Goal: Find specific page/section: Find specific page/section

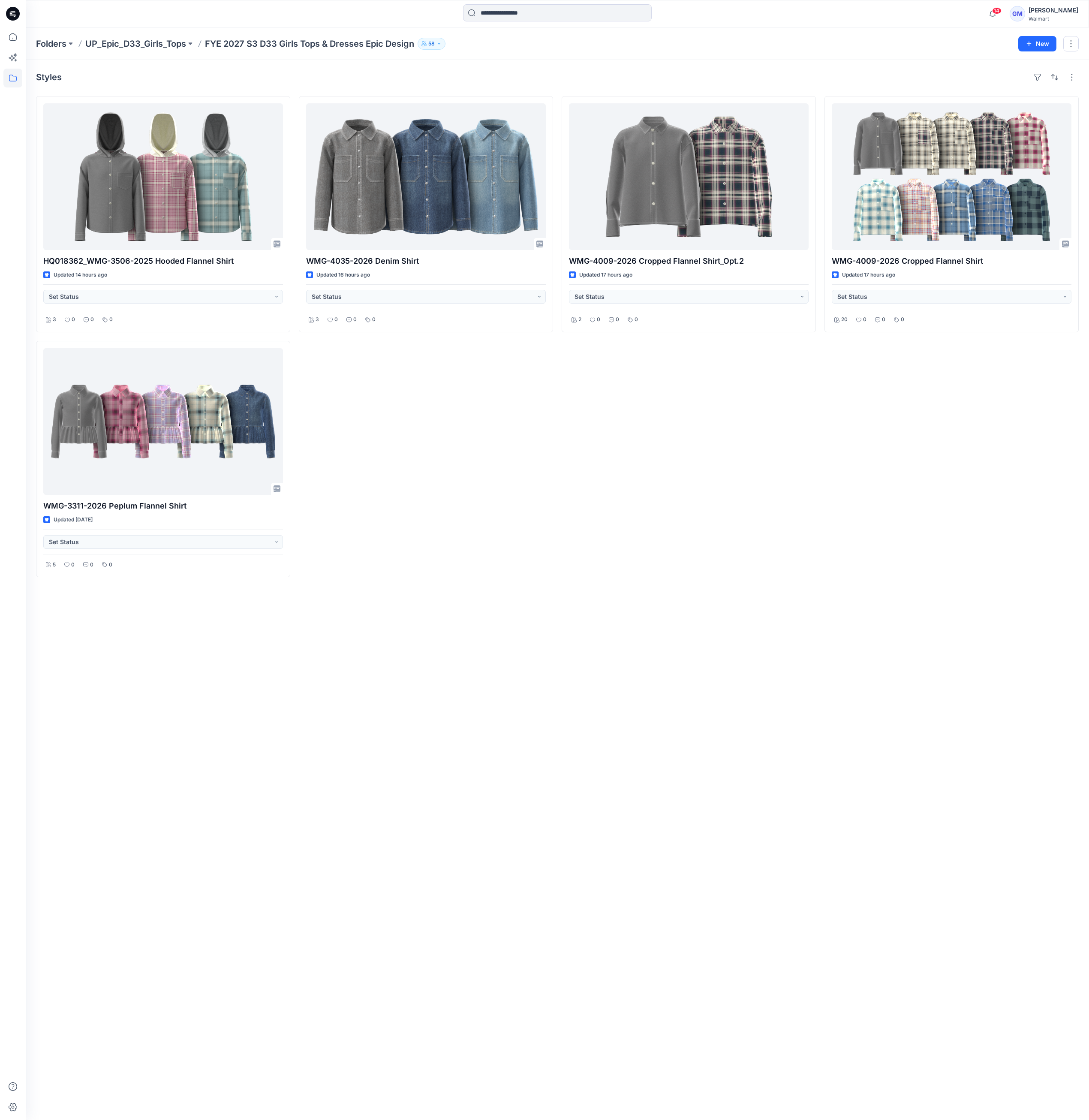
click at [616, 554] on div "WMG-4009-2026 Cropped Flannel Shirt_Opt.2 Updated 17 hours ago Set Status 2 0 0…" at bounding box center [688, 336] width 254 height 481
click at [52, 46] on p "Folders" at bounding box center [51, 44] width 30 height 12
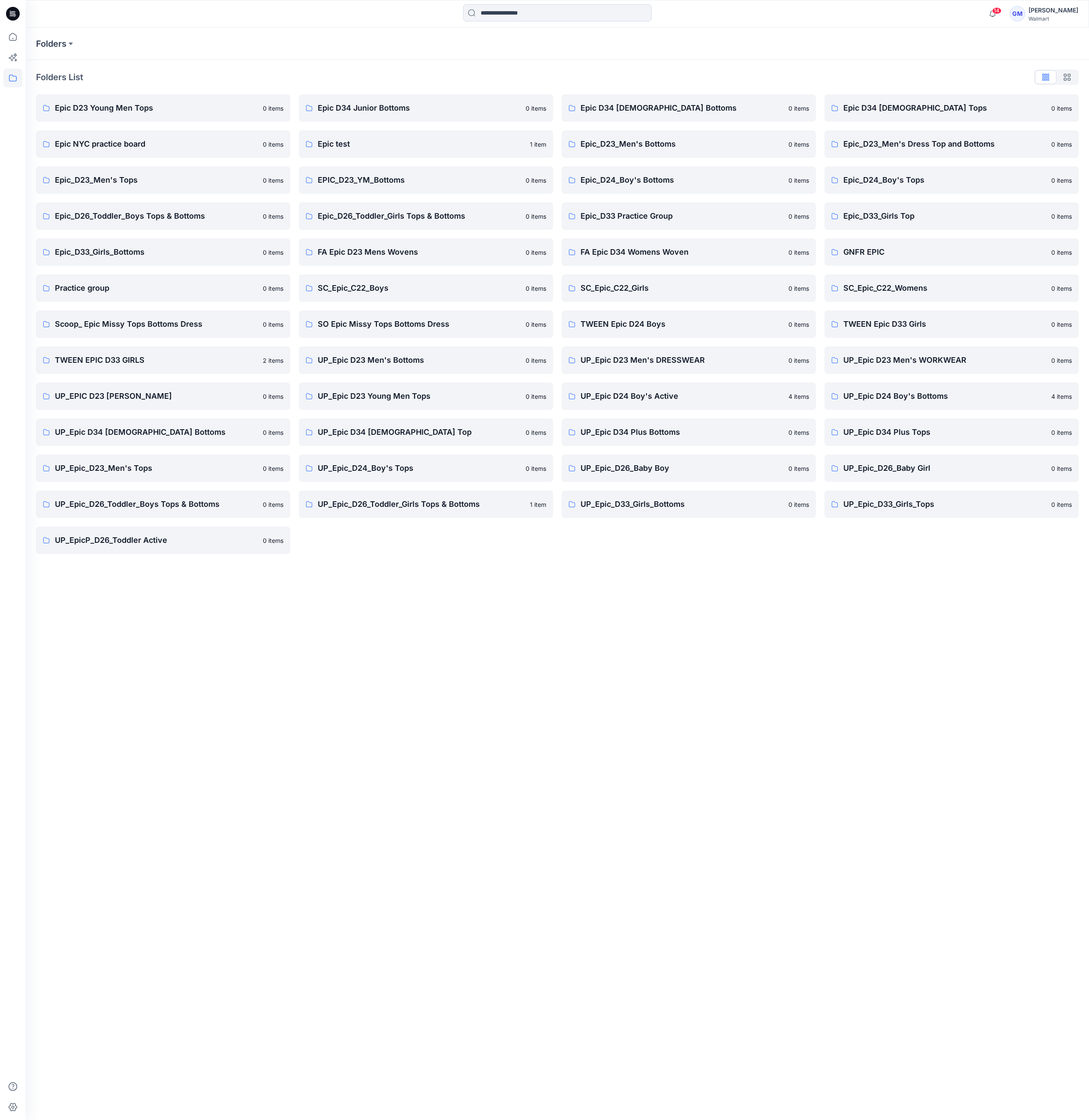
drag, startPoint x: 666, startPoint y: 744, endPoint x: 672, endPoint y: 627, distance: 117.2
click at [666, 744] on div "Folders Folders List Epic D23 Young Men Tops 0 items Epic NYC practice board 0 …" at bounding box center [557, 573] width 1064 height 1093
click at [678, 517] on link "UP_Epic_D33_Girls_Bottoms 0 items" at bounding box center [688, 504] width 254 height 27
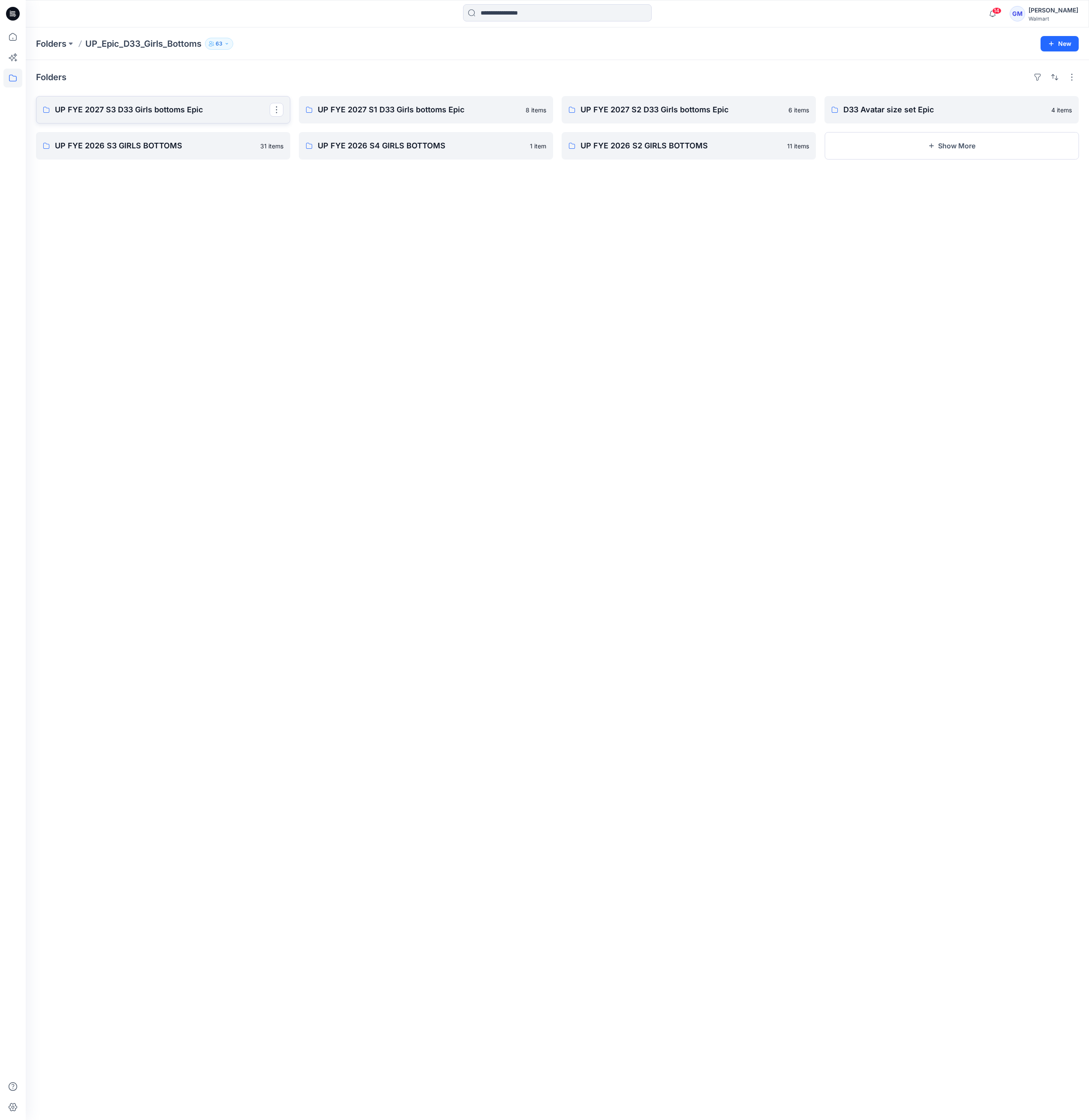
click at [175, 116] on link "UP FYE 2027 S3 D33 Girls bottoms Epic" at bounding box center [163, 110] width 254 height 27
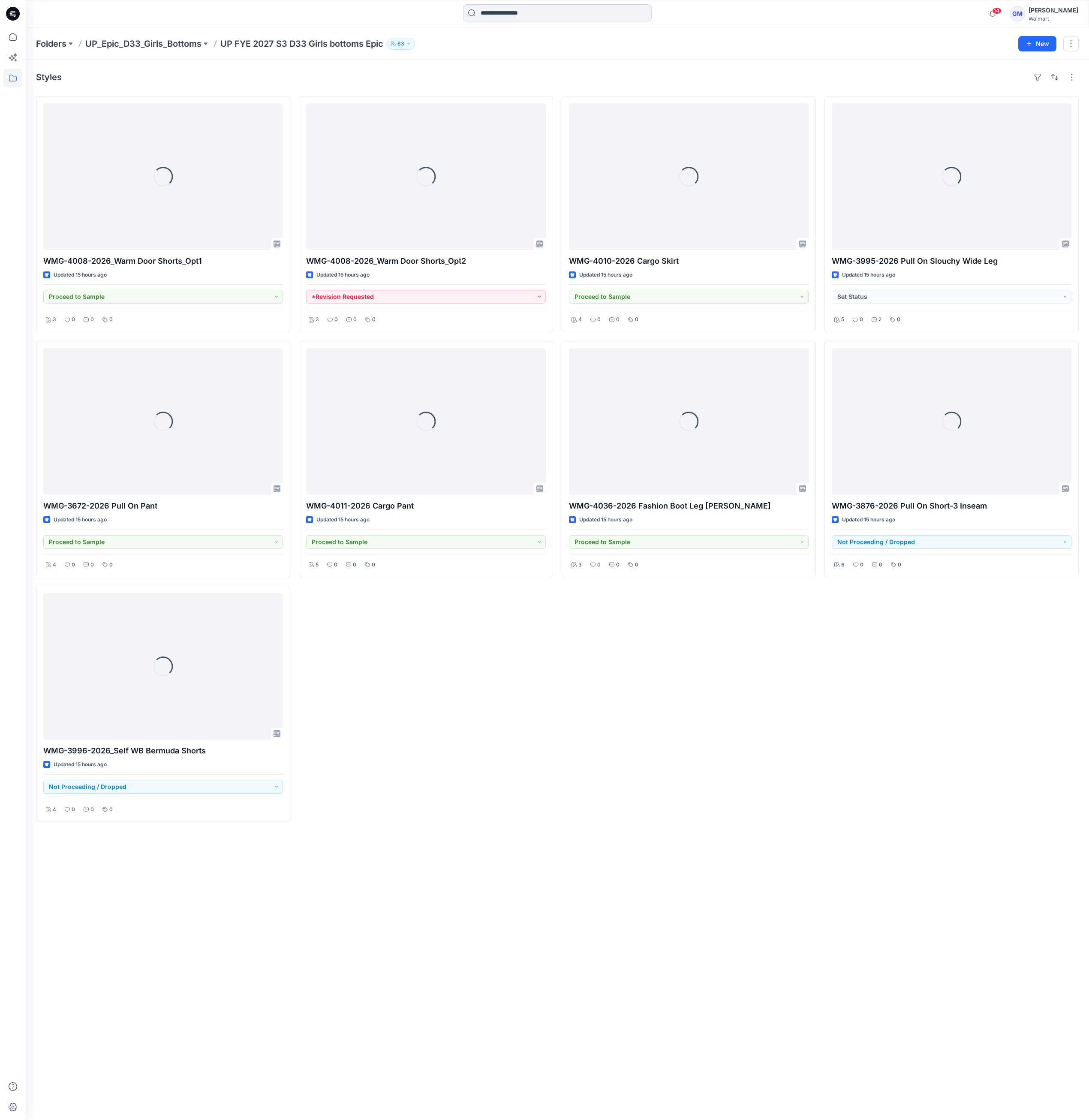
click at [473, 766] on div "Loading... WMG-4008-2026_Warm Door Shorts_Opt2 Updated 15 hours ago *Revision R…" at bounding box center [426, 459] width 254 height 726
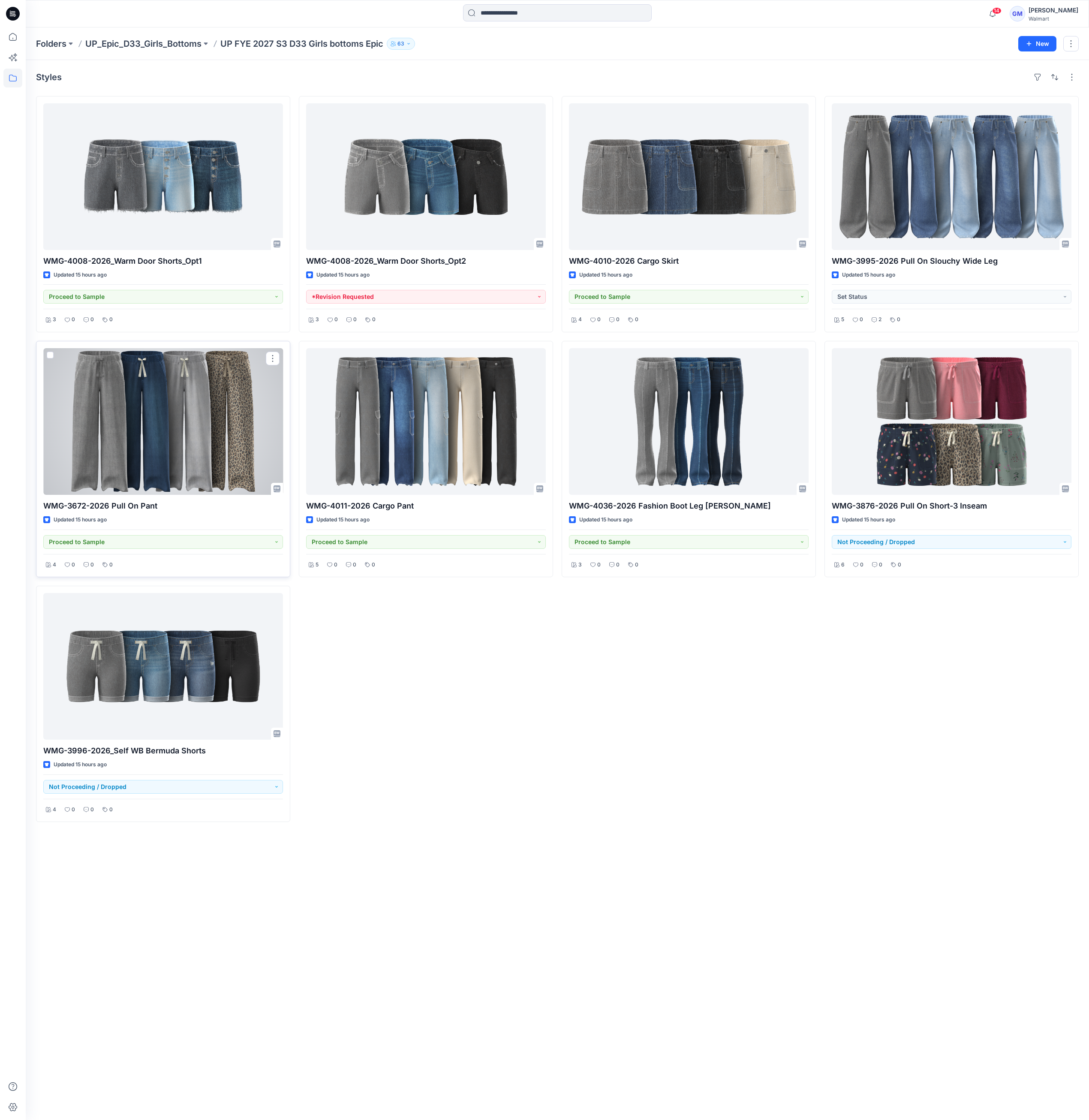
click at [195, 479] on div at bounding box center [163, 422] width 240 height 147
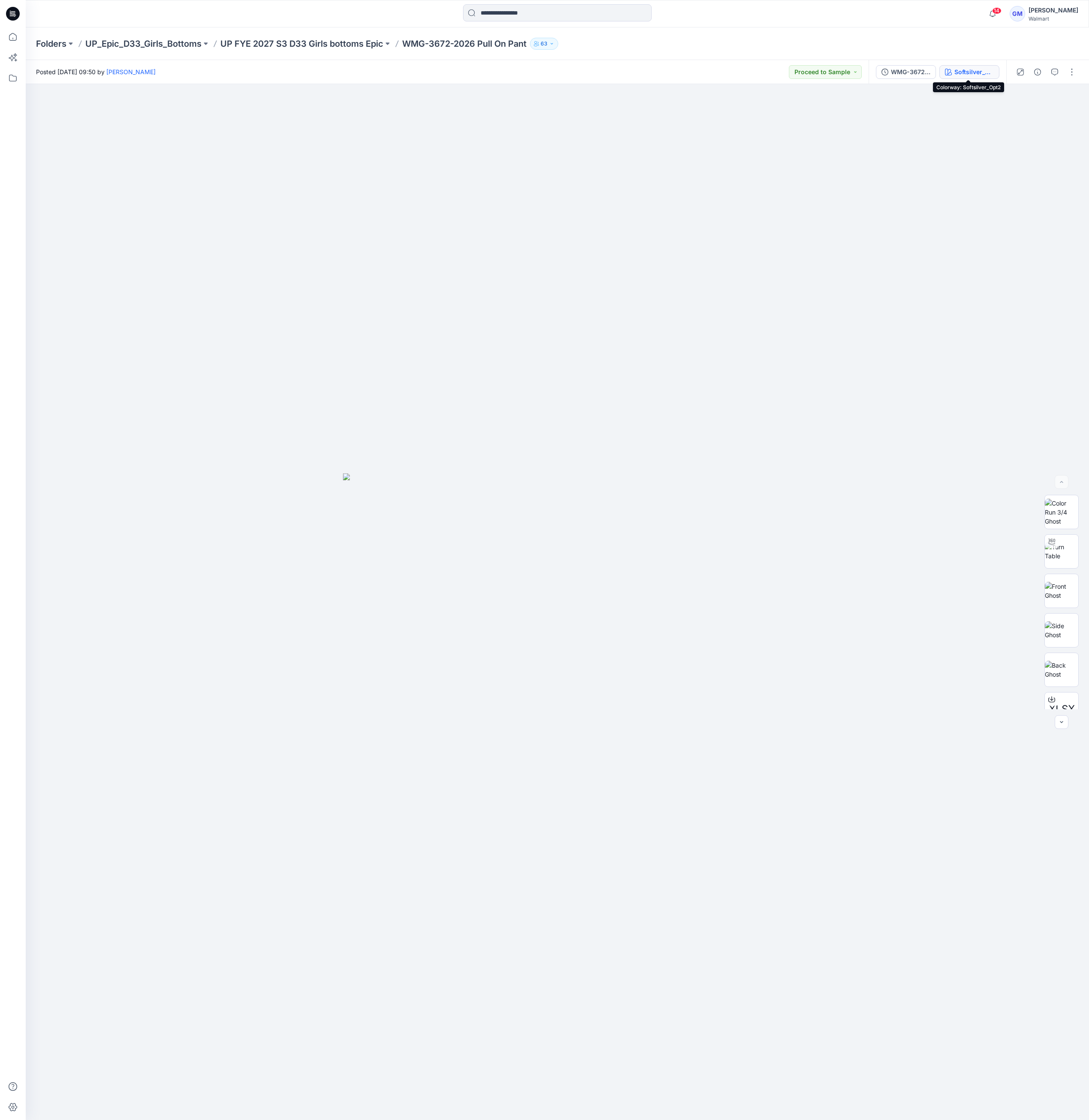
click at [952, 68] on button "Softsilver_Opt2" at bounding box center [969, 72] width 60 height 14
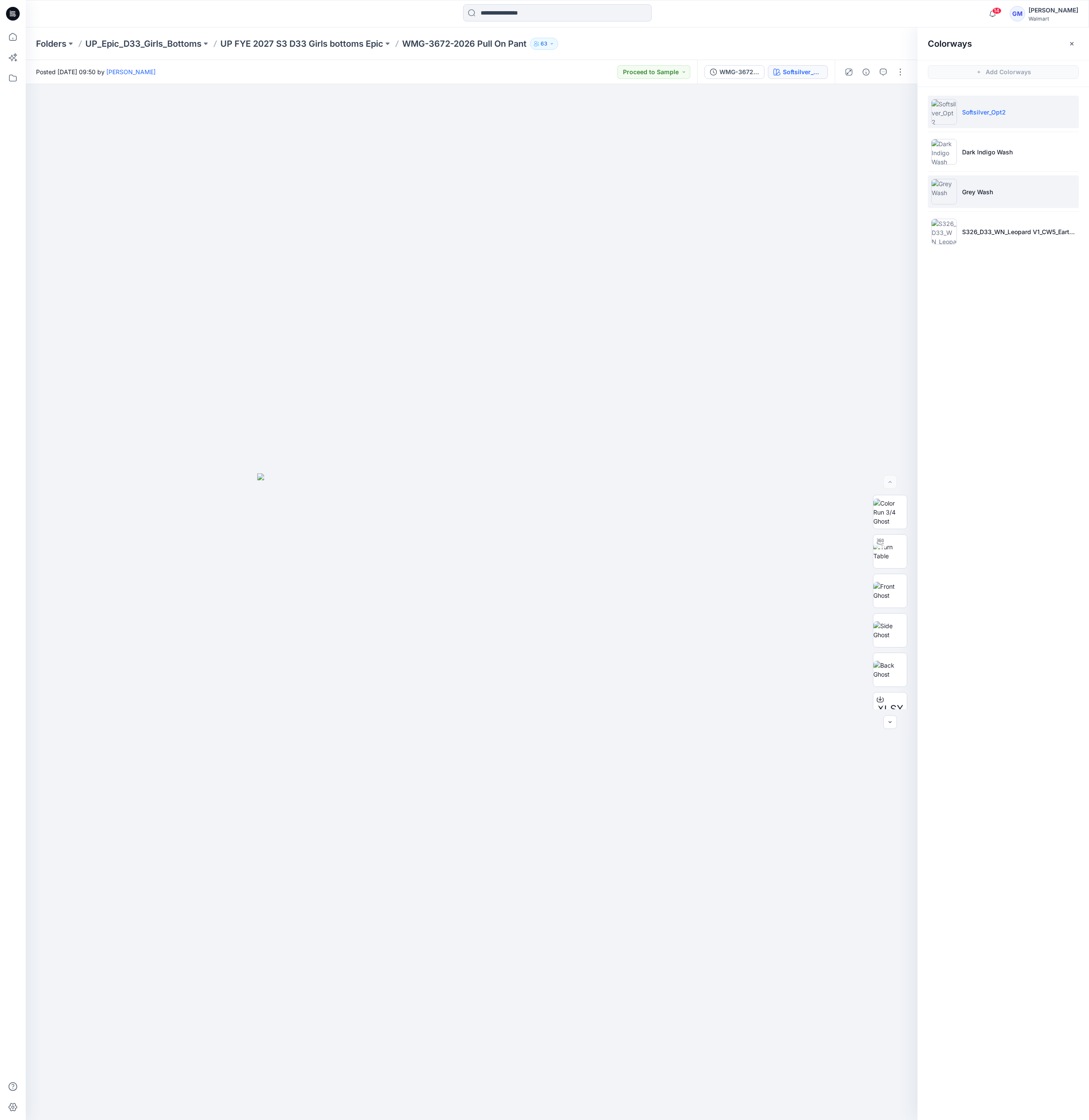
click at [987, 188] on p "Grey Wash" at bounding box center [978, 191] width 31 height 9
click at [327, 41] on p "UP FYE 2027 S3 D33 Girls bottoms Epic" at bounding box center [301, 44] width 163 height 12
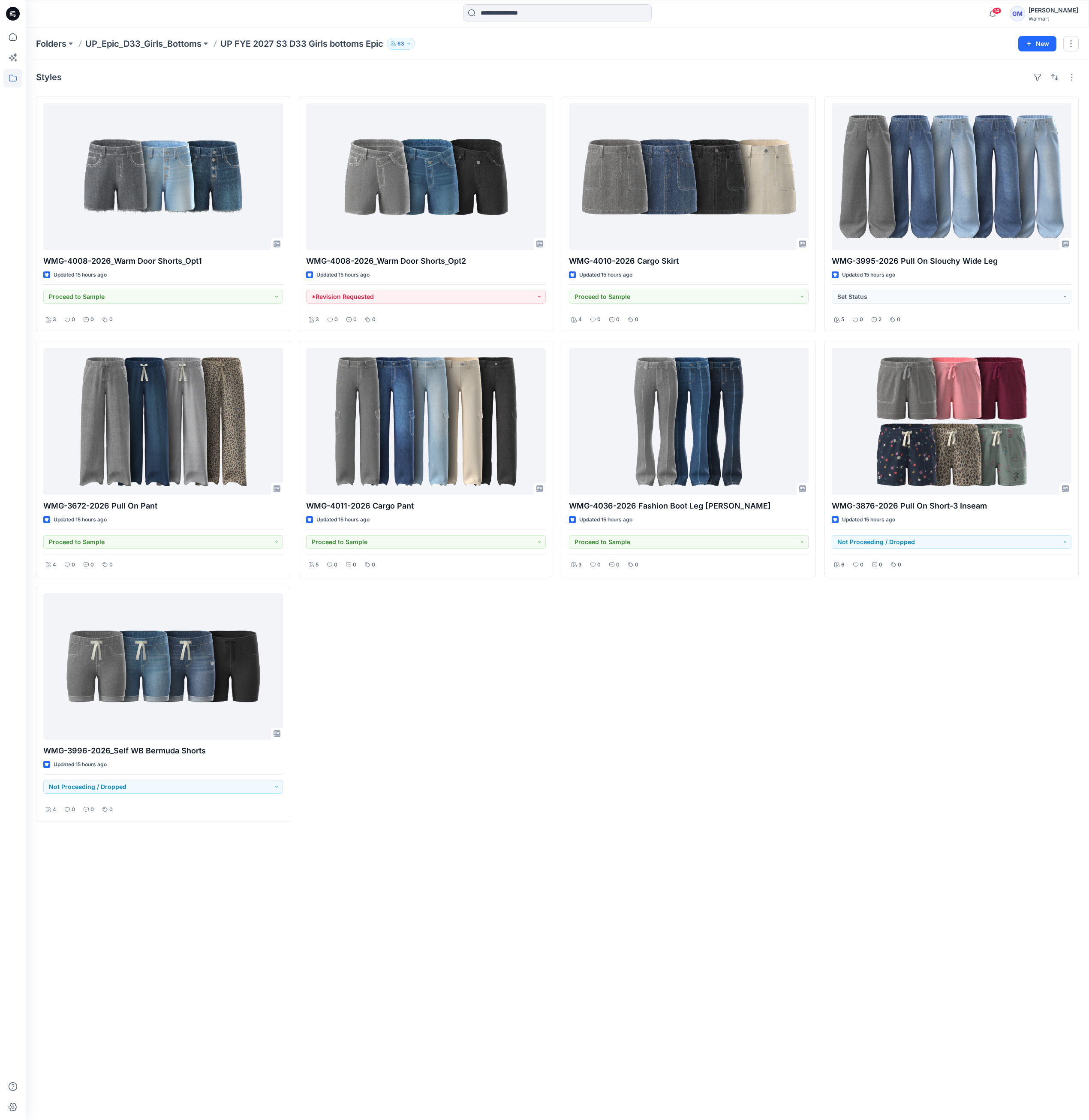
click at [549, 740] on div "WMG-4008-2026_Warm Door Shorts_Opt2 Updated 15 hours ago *Revision Requested 3 …" at bounding box center [426, 459] width 254 height 726
